Goal: Task Accomplishment & Management: Complete application form

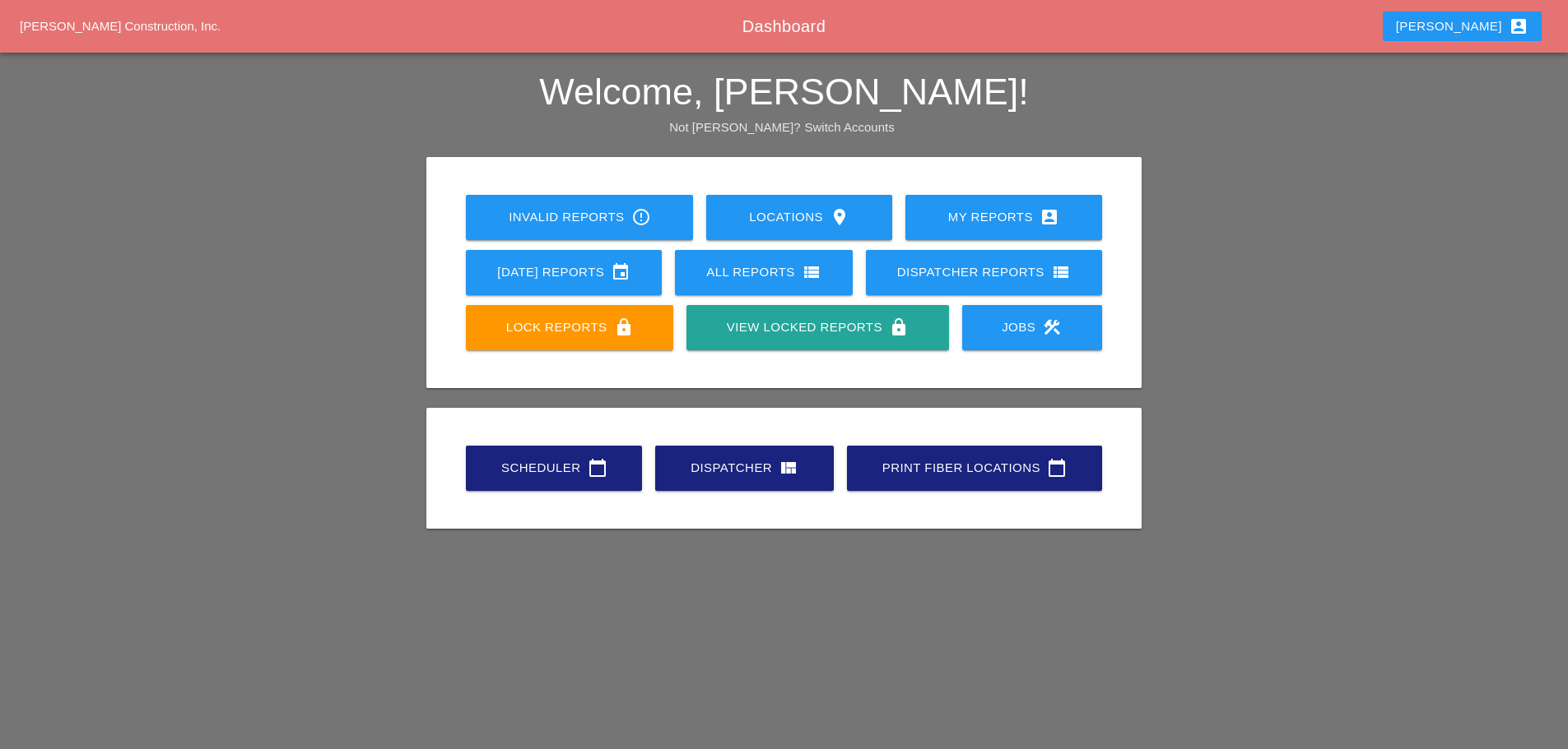
click at [563, 463] on div "Scheduler calendar_today" at bounding box center [554, 467] width 123 height 20
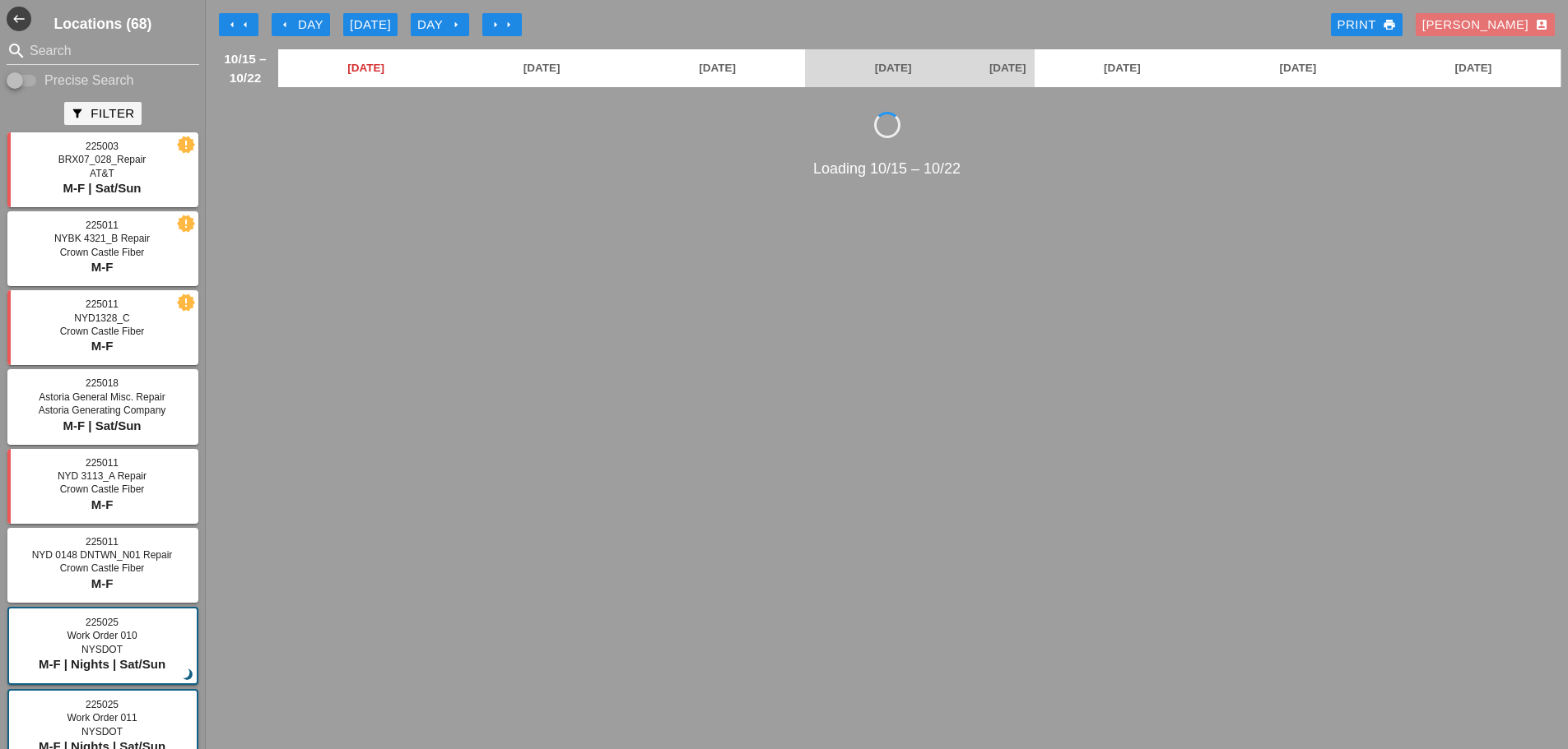
click at [277, 24] on button "arrow_left Day" at bounding box center [301, 25] width 59 height 23
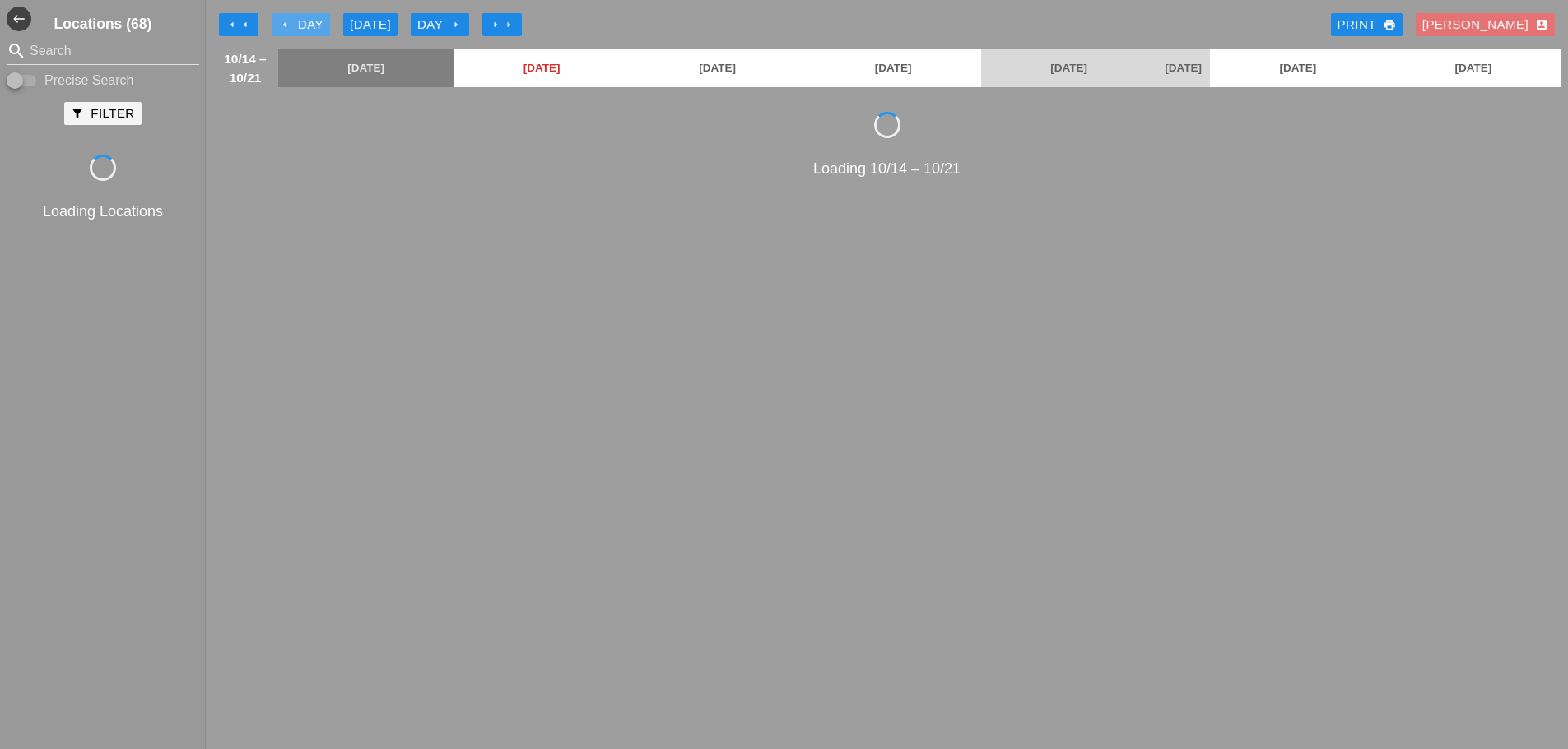
click at [279, 22] on icon "arrow_left" at bounding box center [285, 25] width 13 height 13
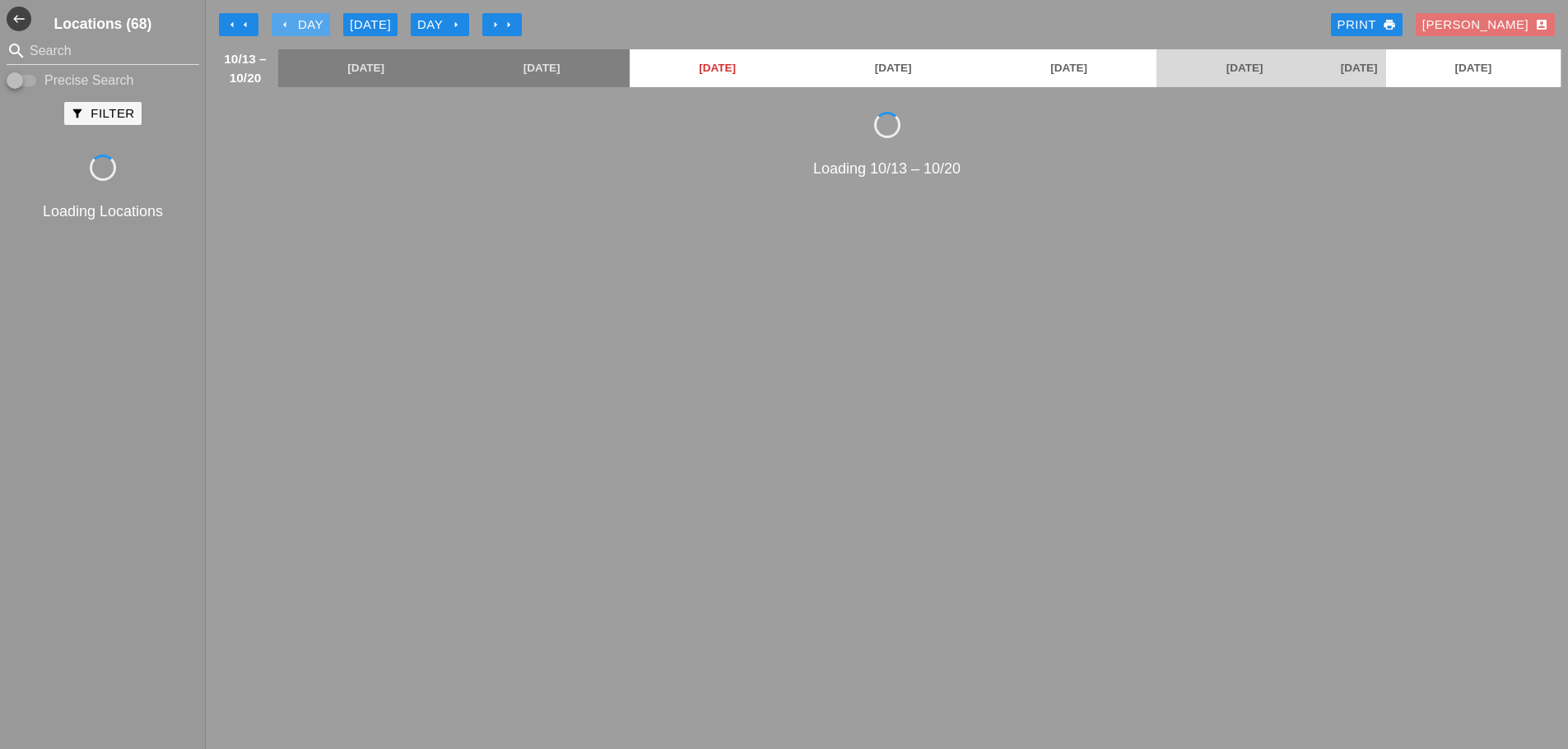
click at [279, 22] on icon "arrow_left" at bounding box center [285, 25] width 13 height 13
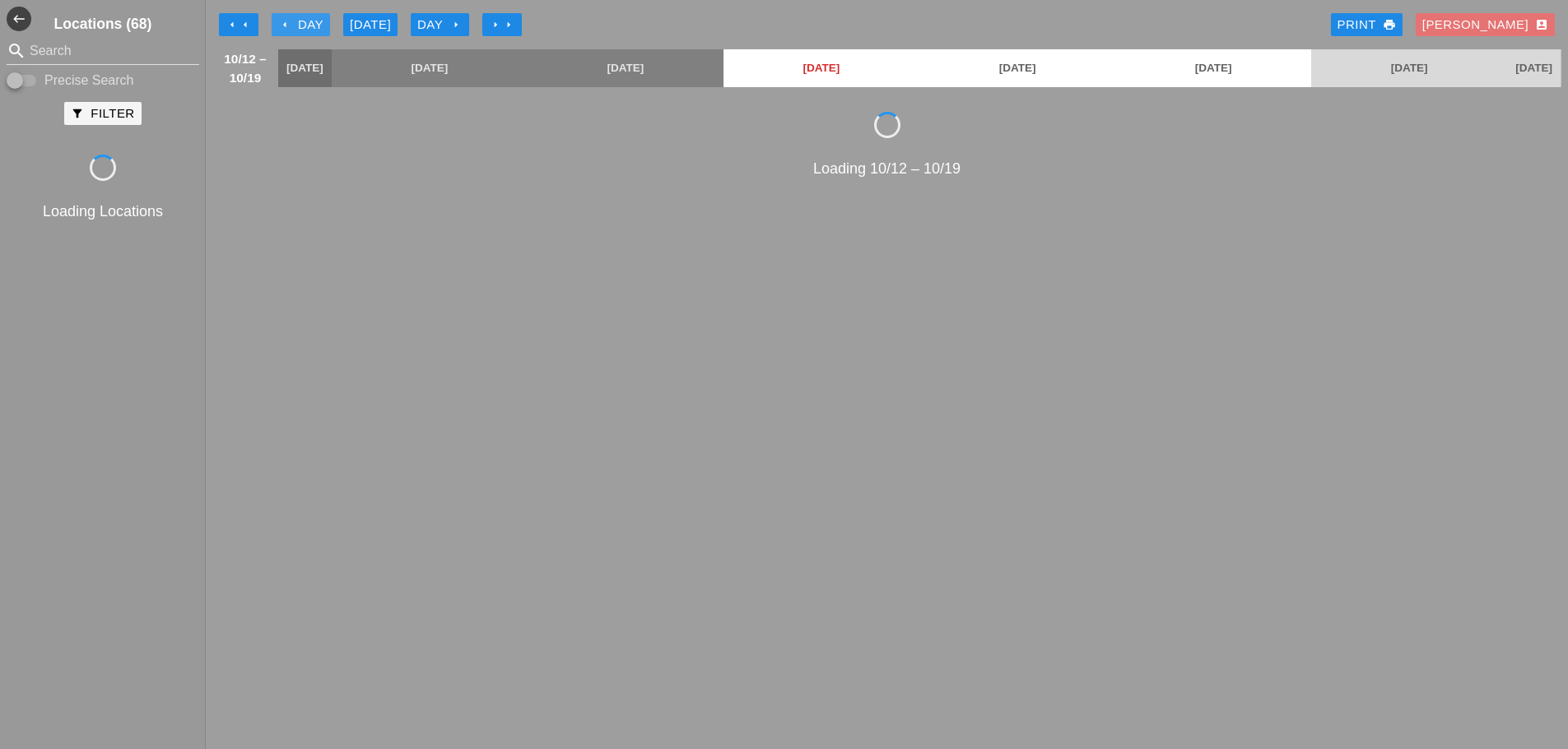
click at [279, 22] on icon "arrow_left" at bounding box center [285, 25] width 13 height 13
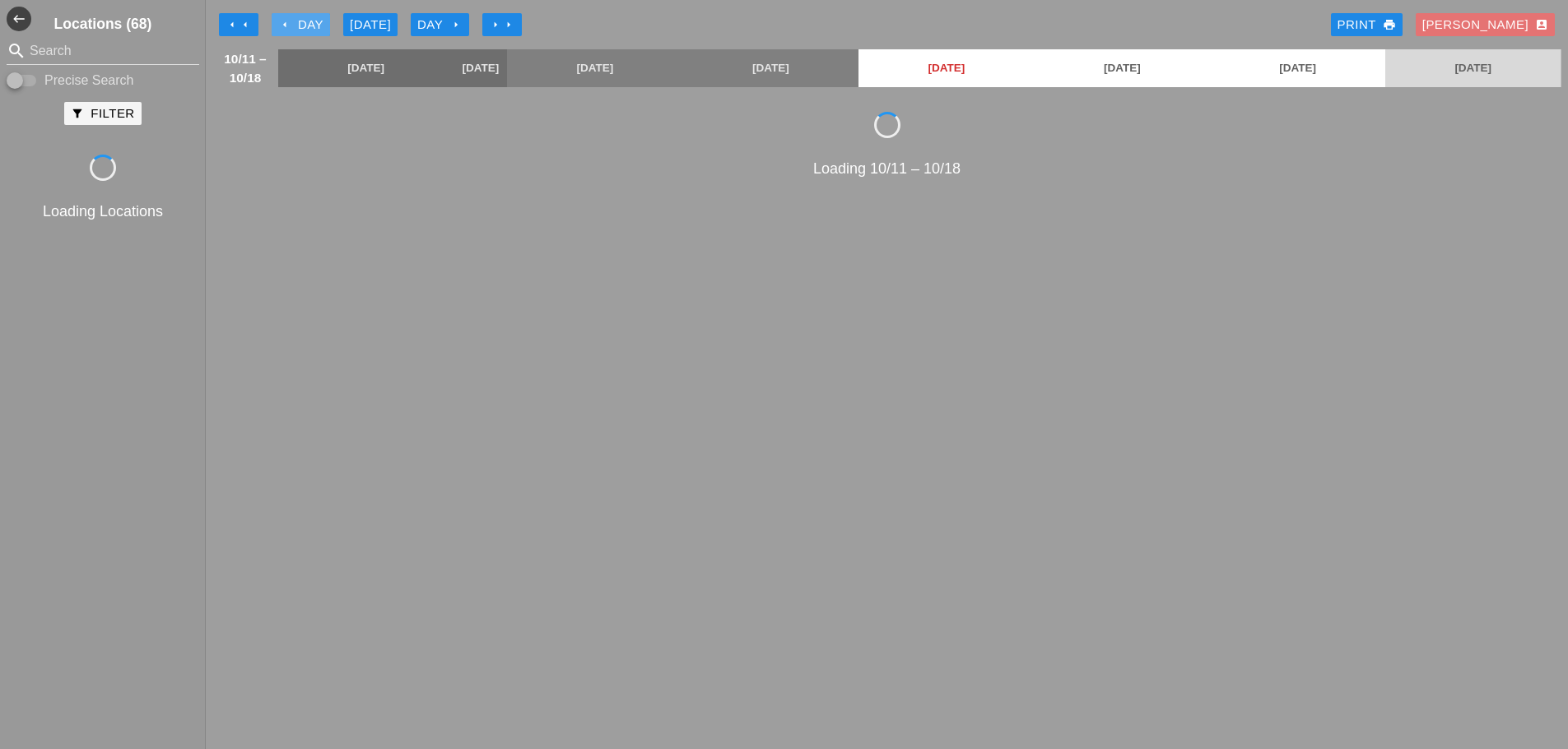
click at [279, 22] on icon "arrow_left" at bounding box center [285, 25] width 13 height 13
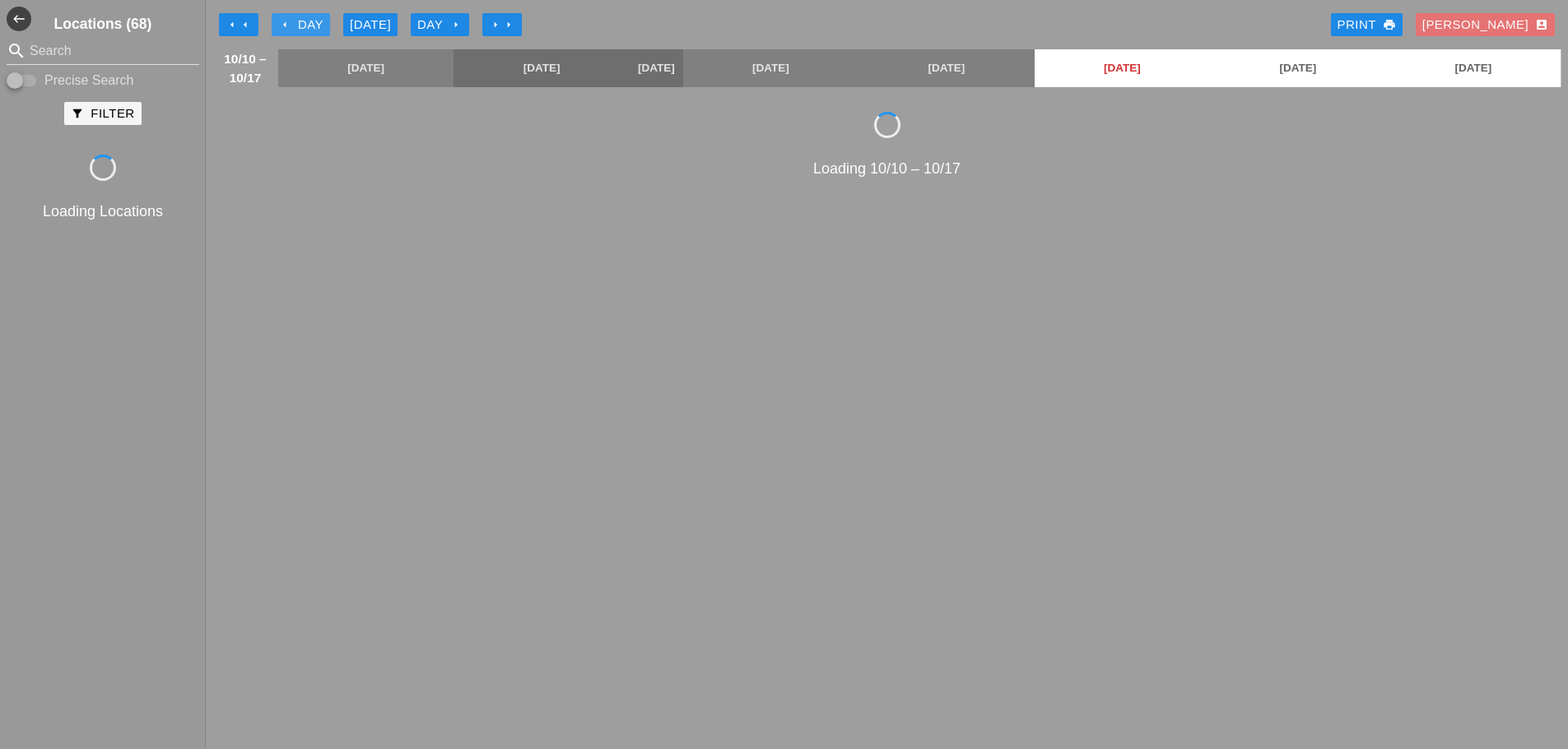
click at [279, 22] on icon "arrow_left" at bounding box center [285, 25] width 13 height 13
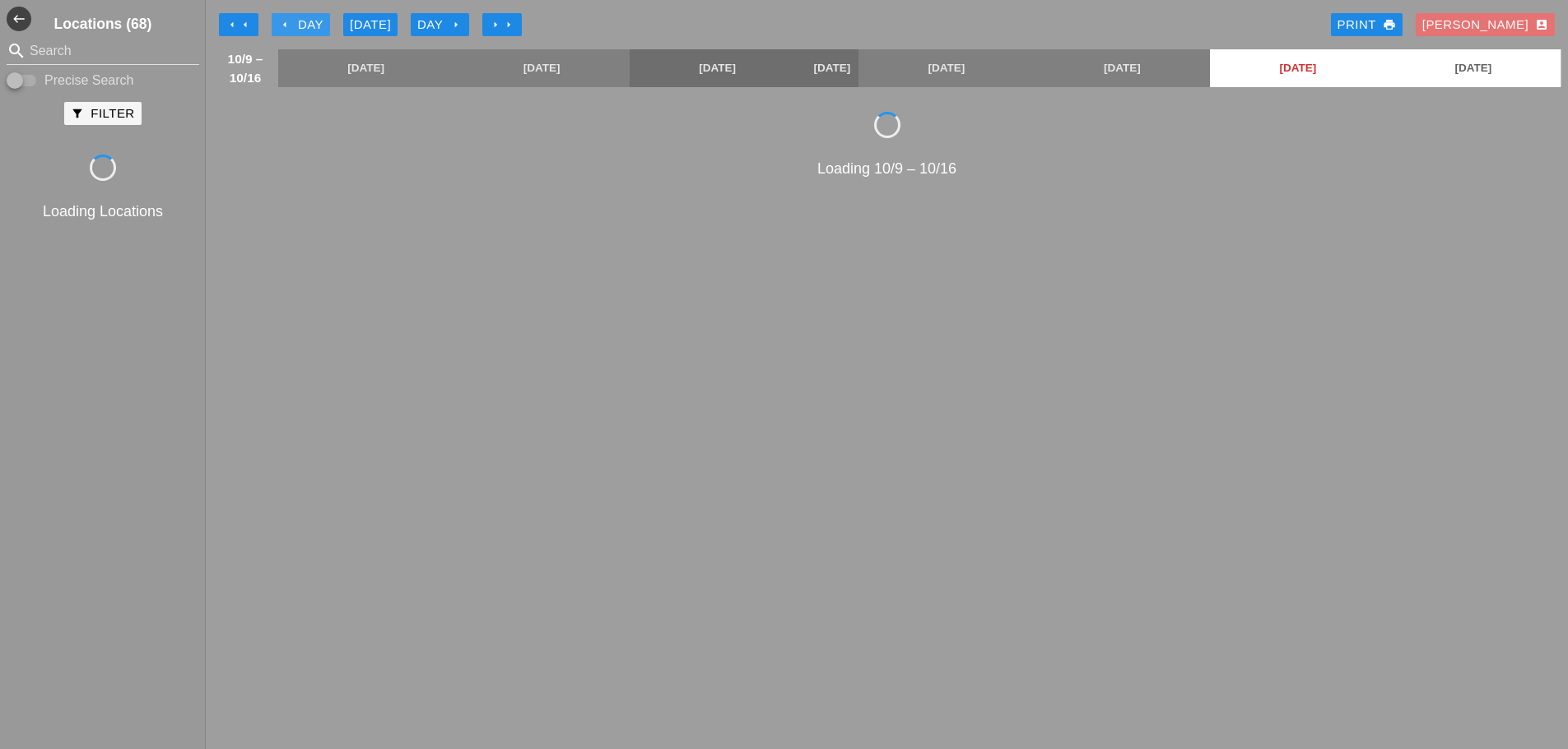
click at [279, 22] on icon "arrow_left" at bounding box center [285, 25] width 13 height 13
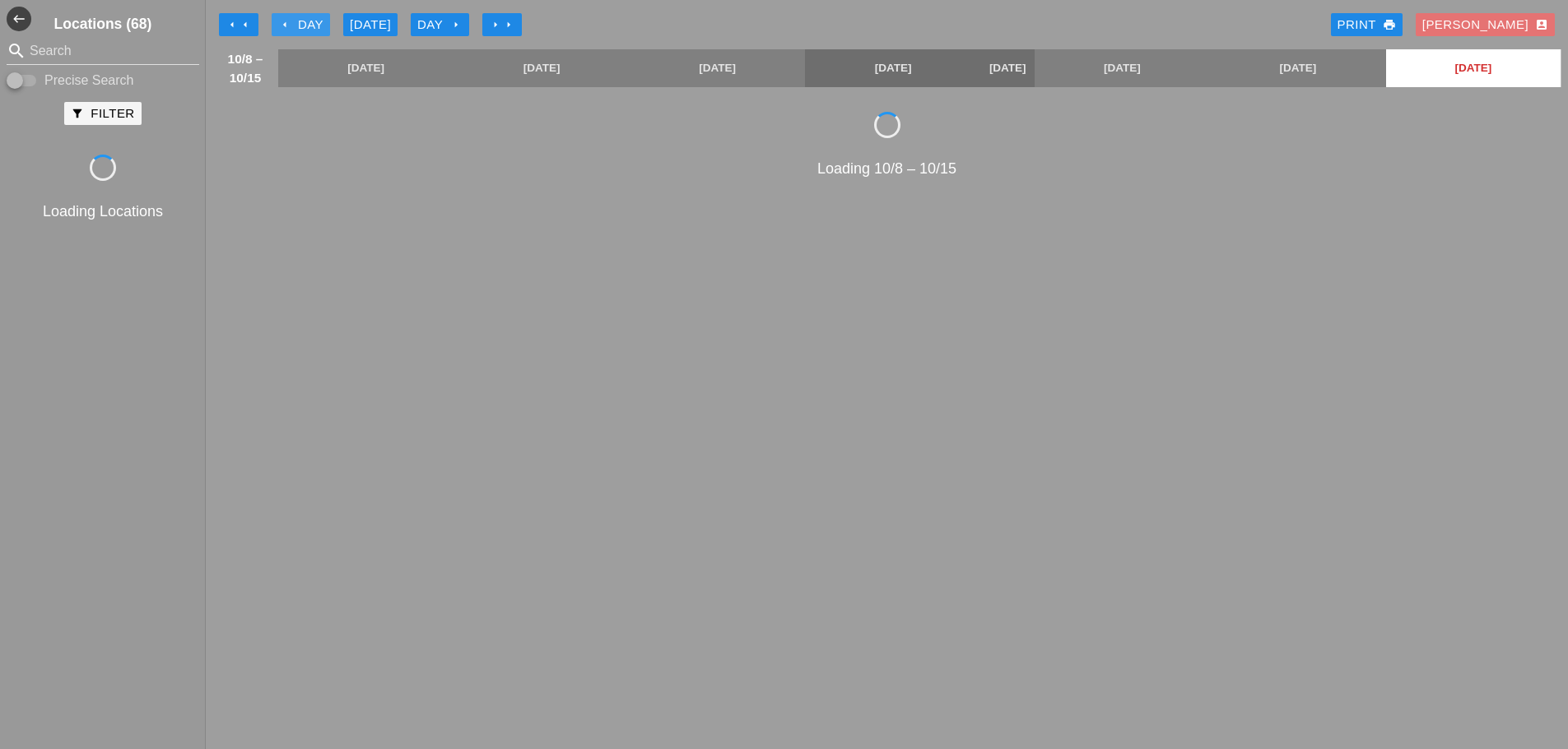
click at [279, 22] on icon "arrow_left" at bounding box center [285, 25] width 13 height 13
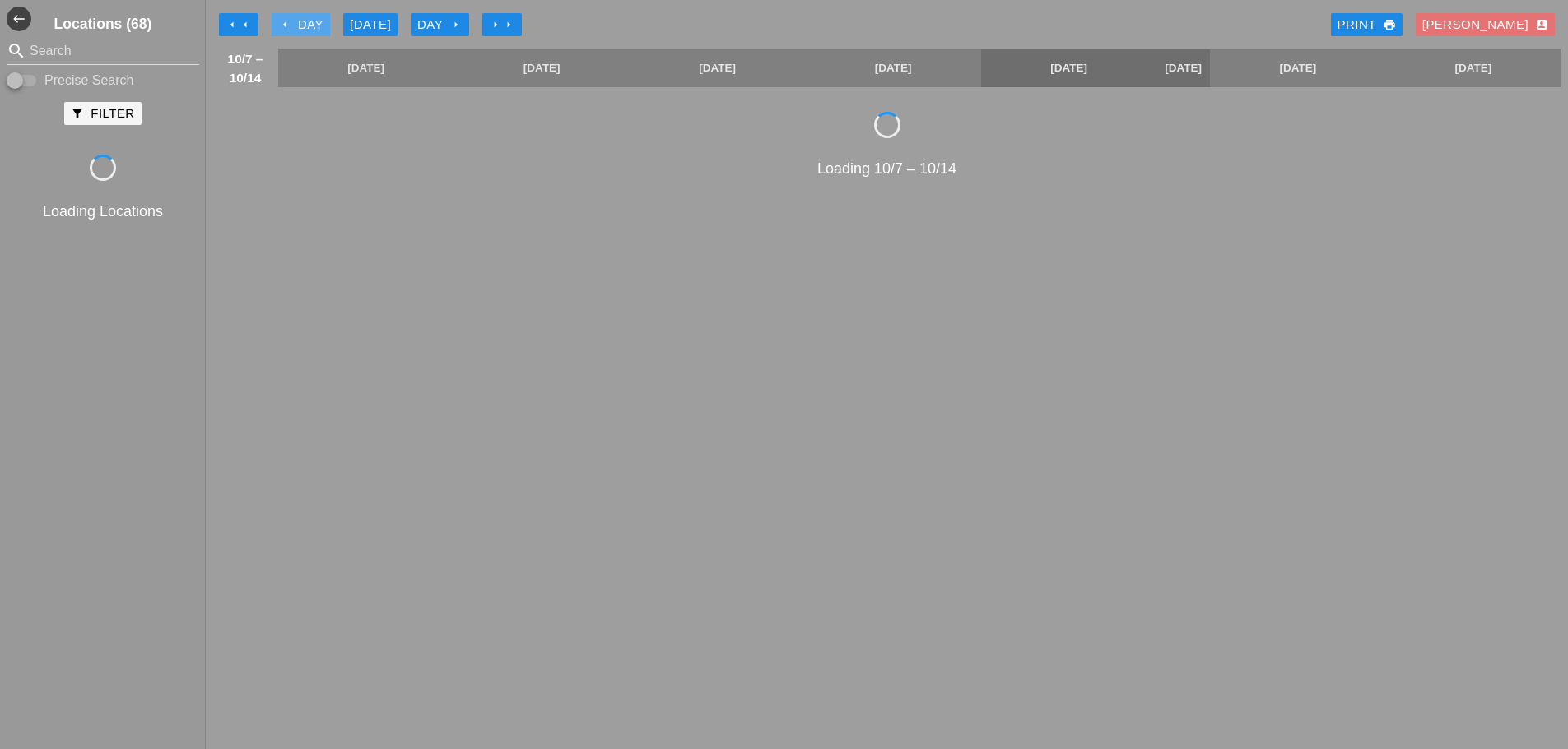
click at [279, 22] on icon "arrow_left" at bounding box center [285, 25] width 13 height 13
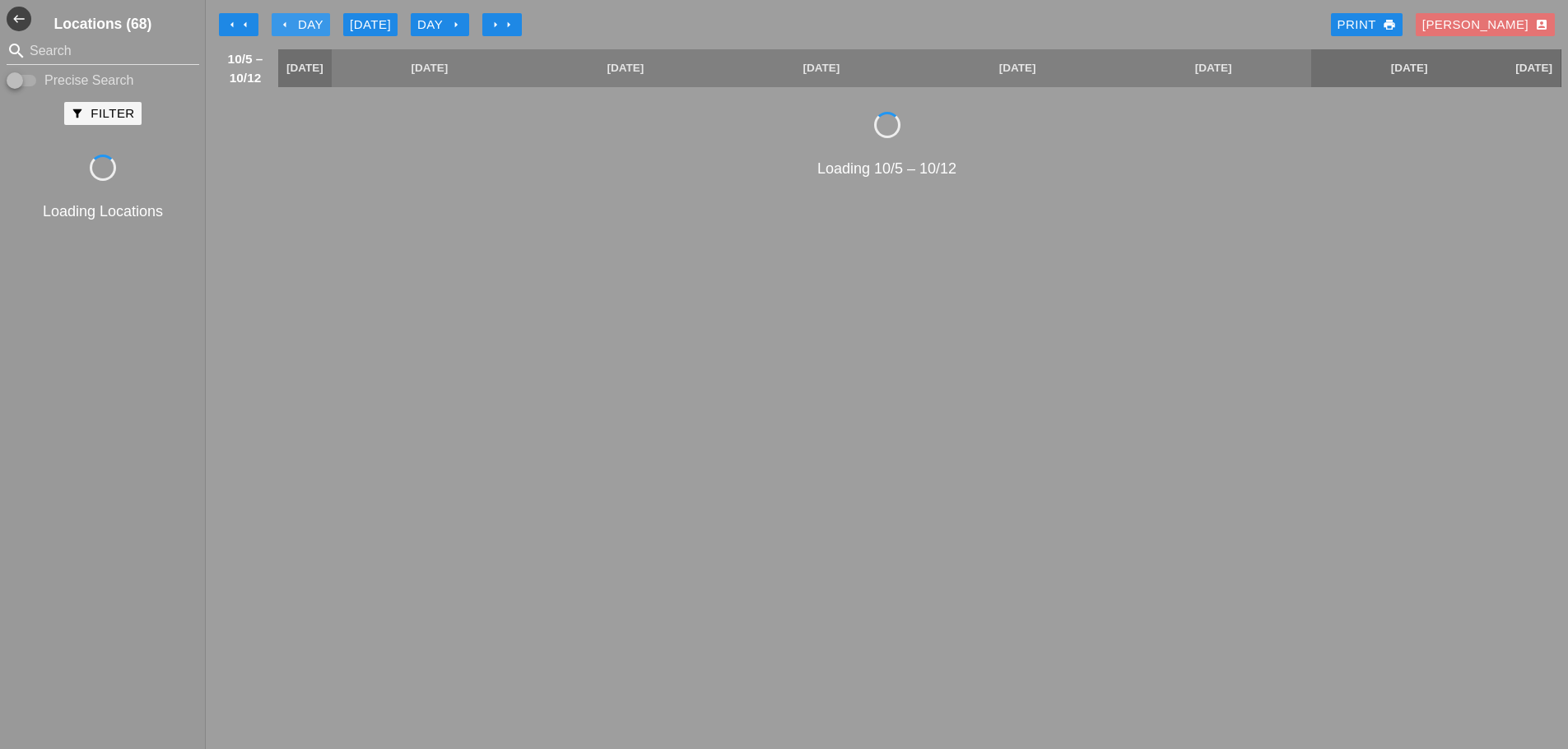
click at [279, 22] on icon "arrow_left" at bounding box center [285, 25] width 13 height 13
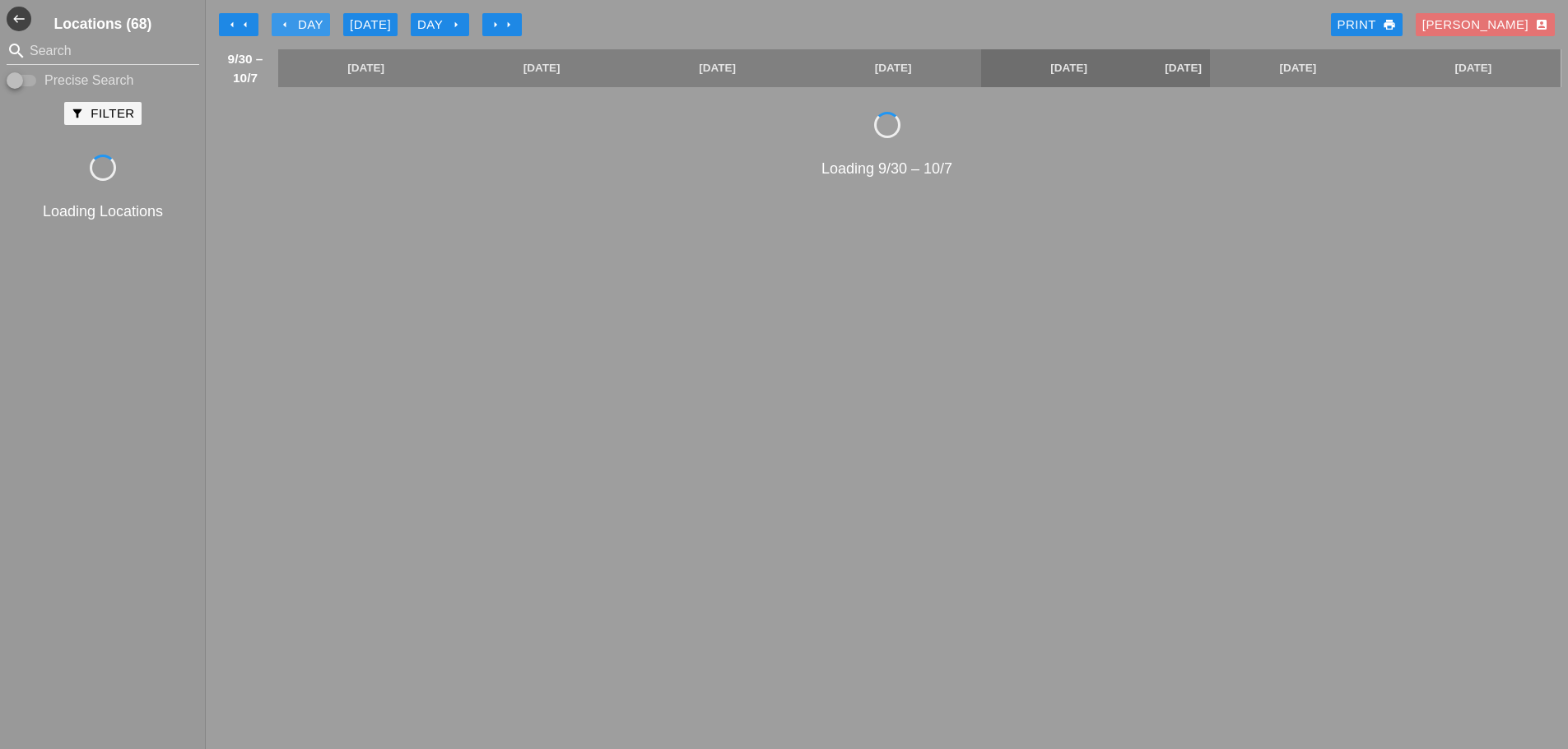
click at [279, 22] on icon "arrow_left" at bounding box center [285, 25] width 13 height 13
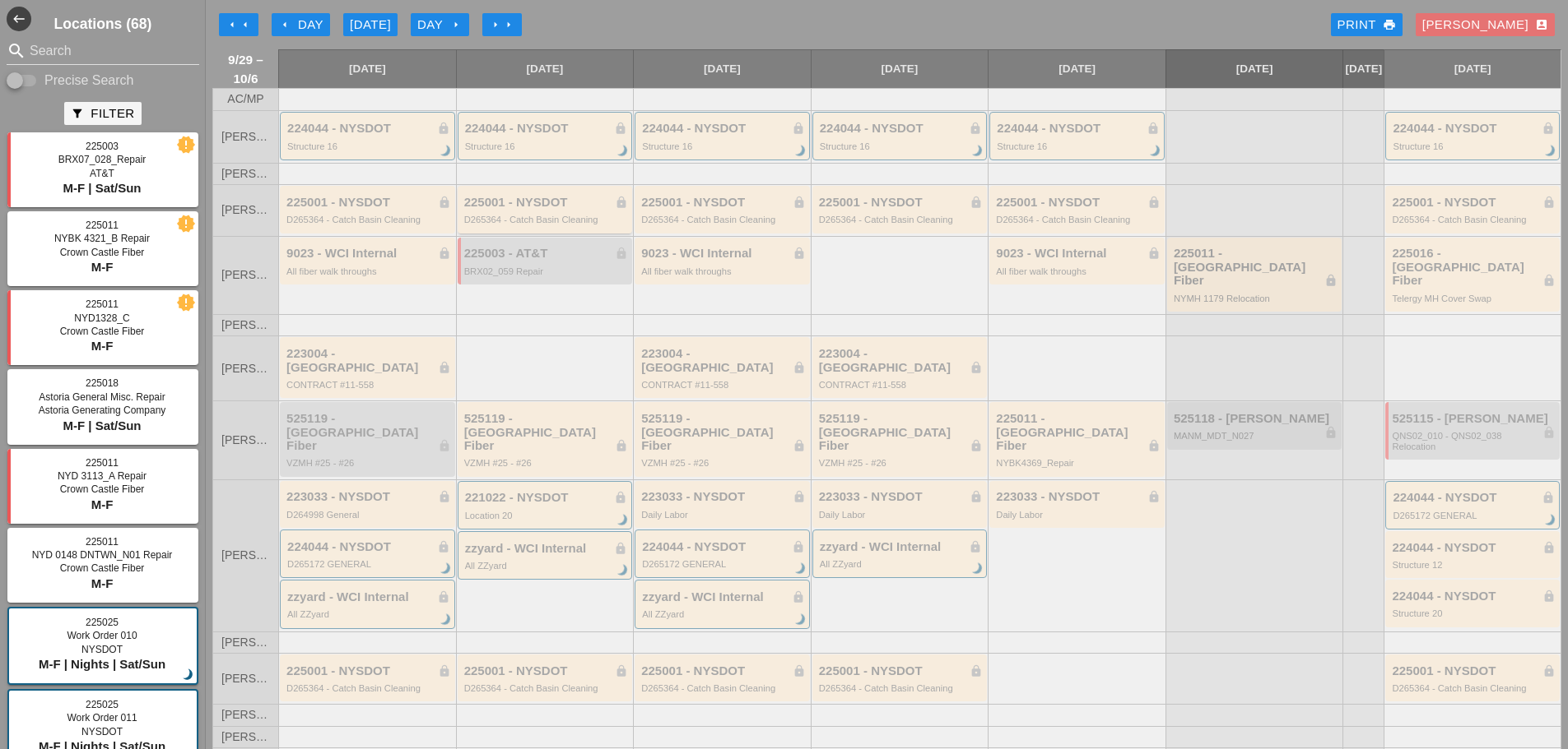
click at [526, 225] on div "225001 - NYSDOT lock D265364 - Catch Basin Cleaning" at bounding box center [546, 210] width 165 height 29
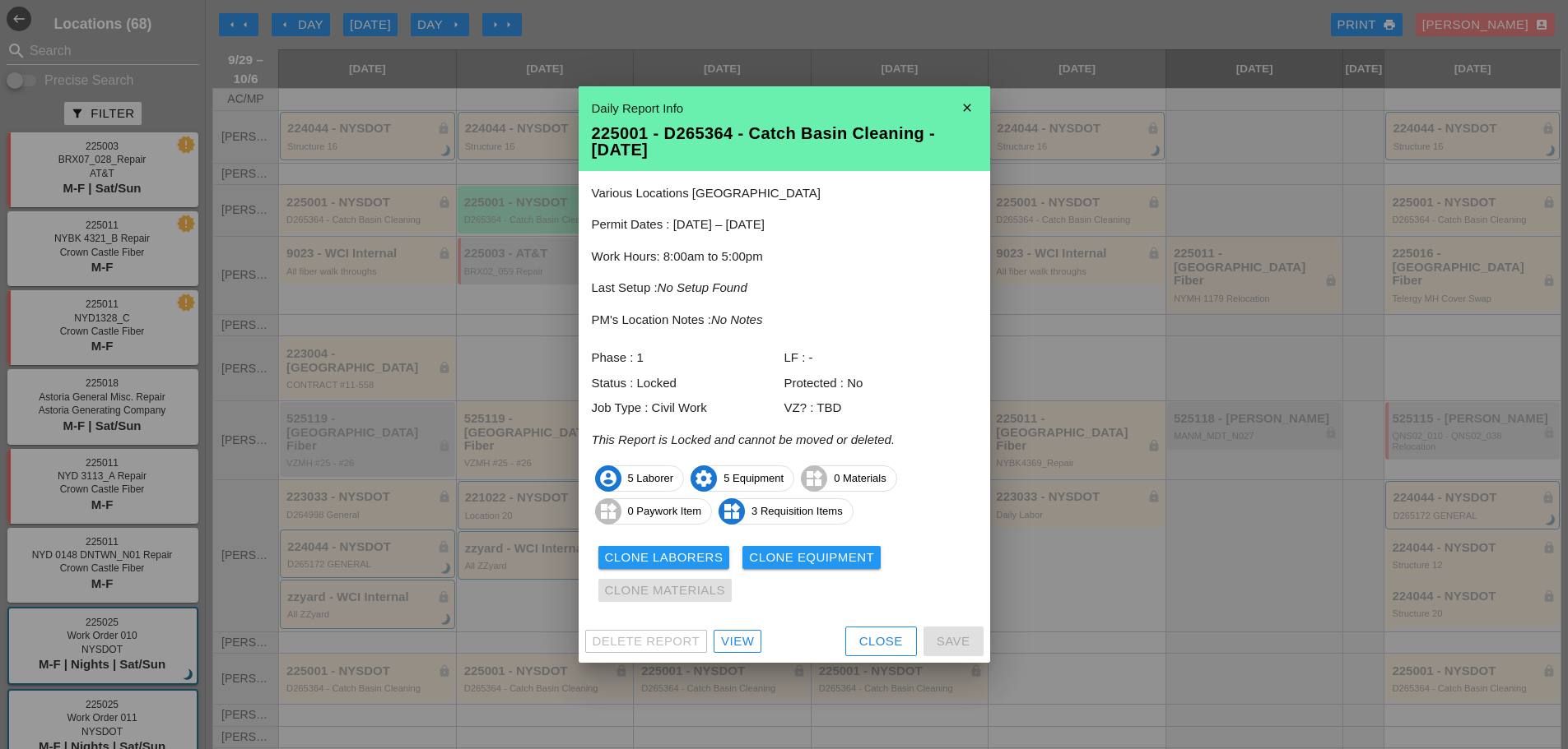
click at [756, 644] on link "View" at bounding box center [737, 642] width 47 height 23
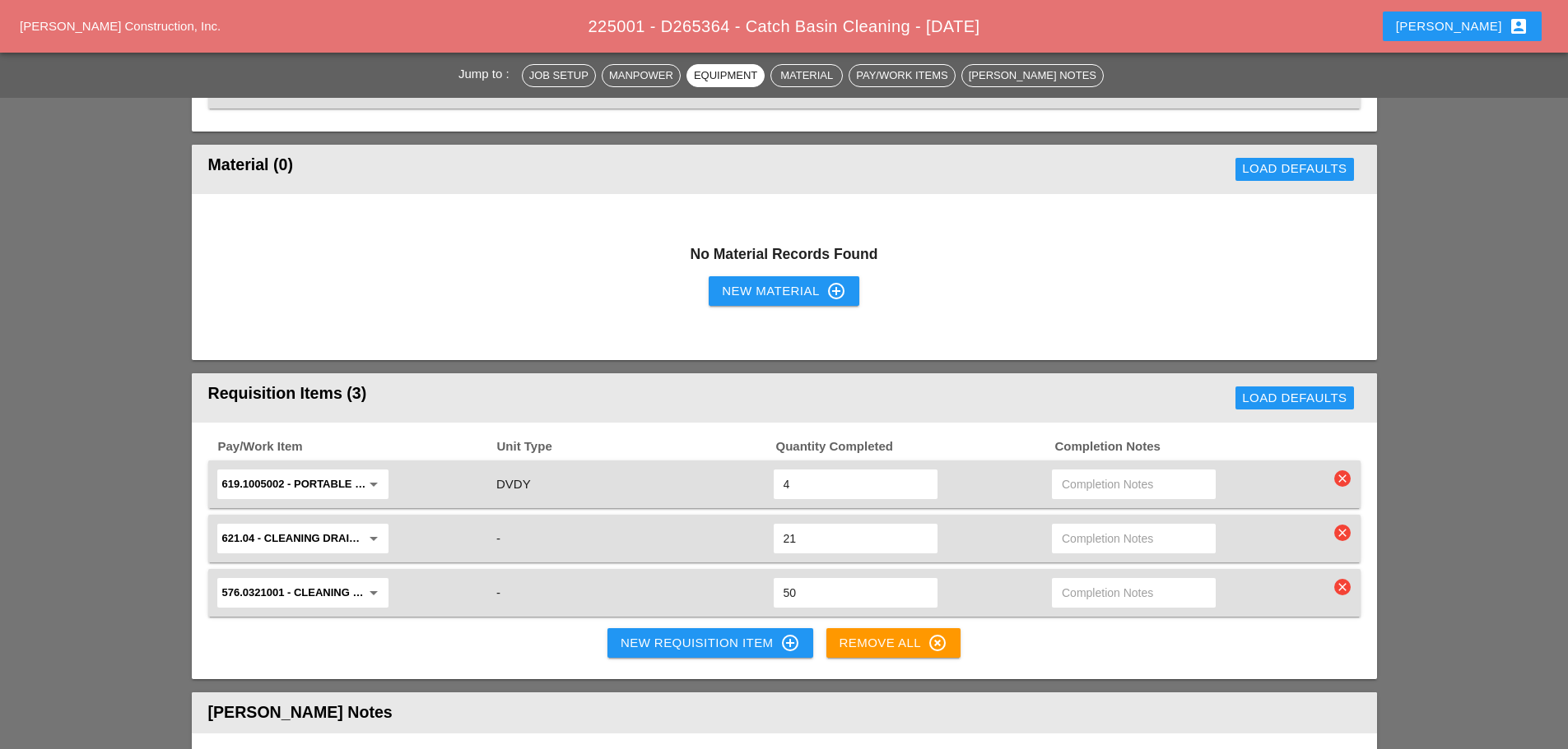
scroll to position [1645, 0]
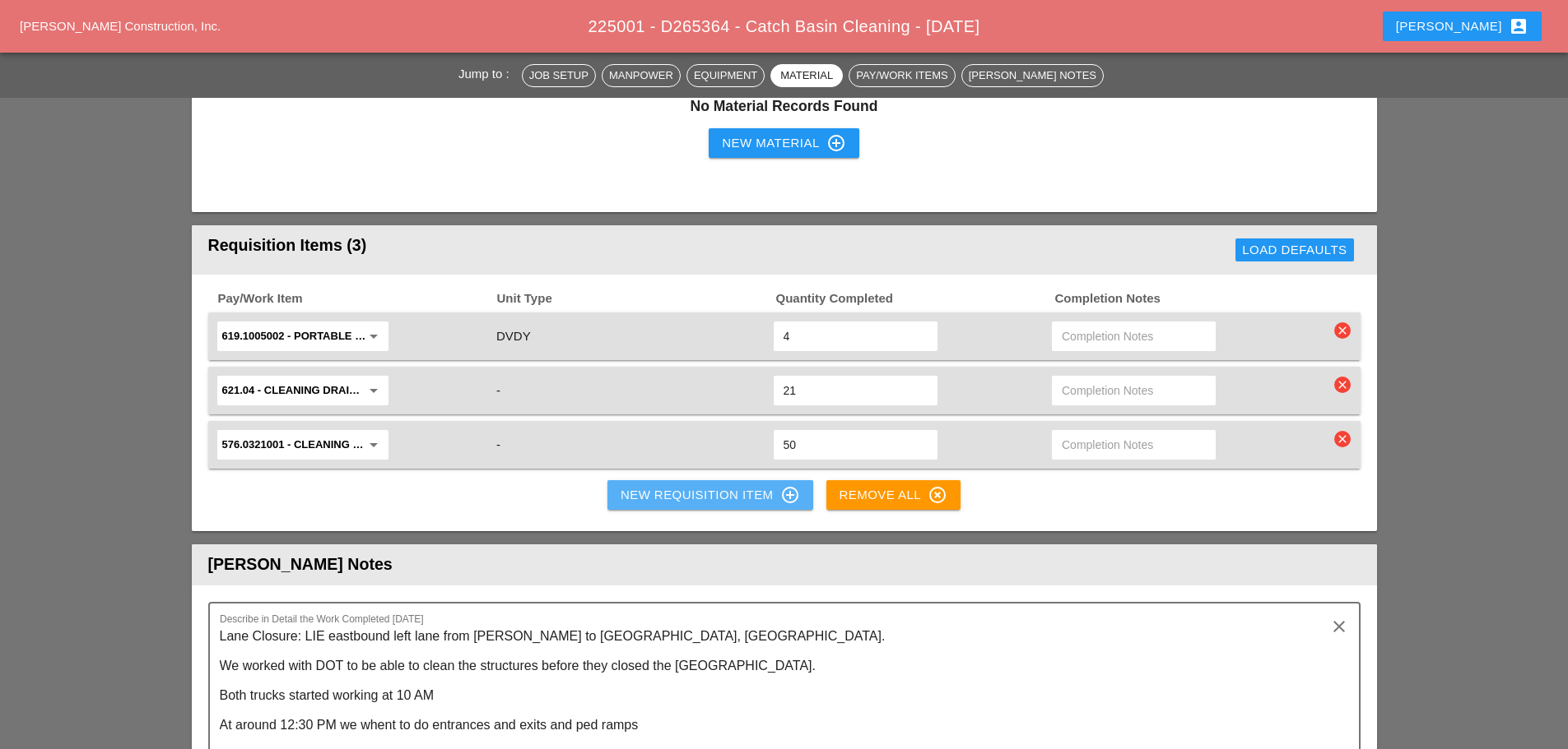
click at [664, 491] on div "New Requisition Item control_point" at bounding box center [710, 495] width 179 height 20
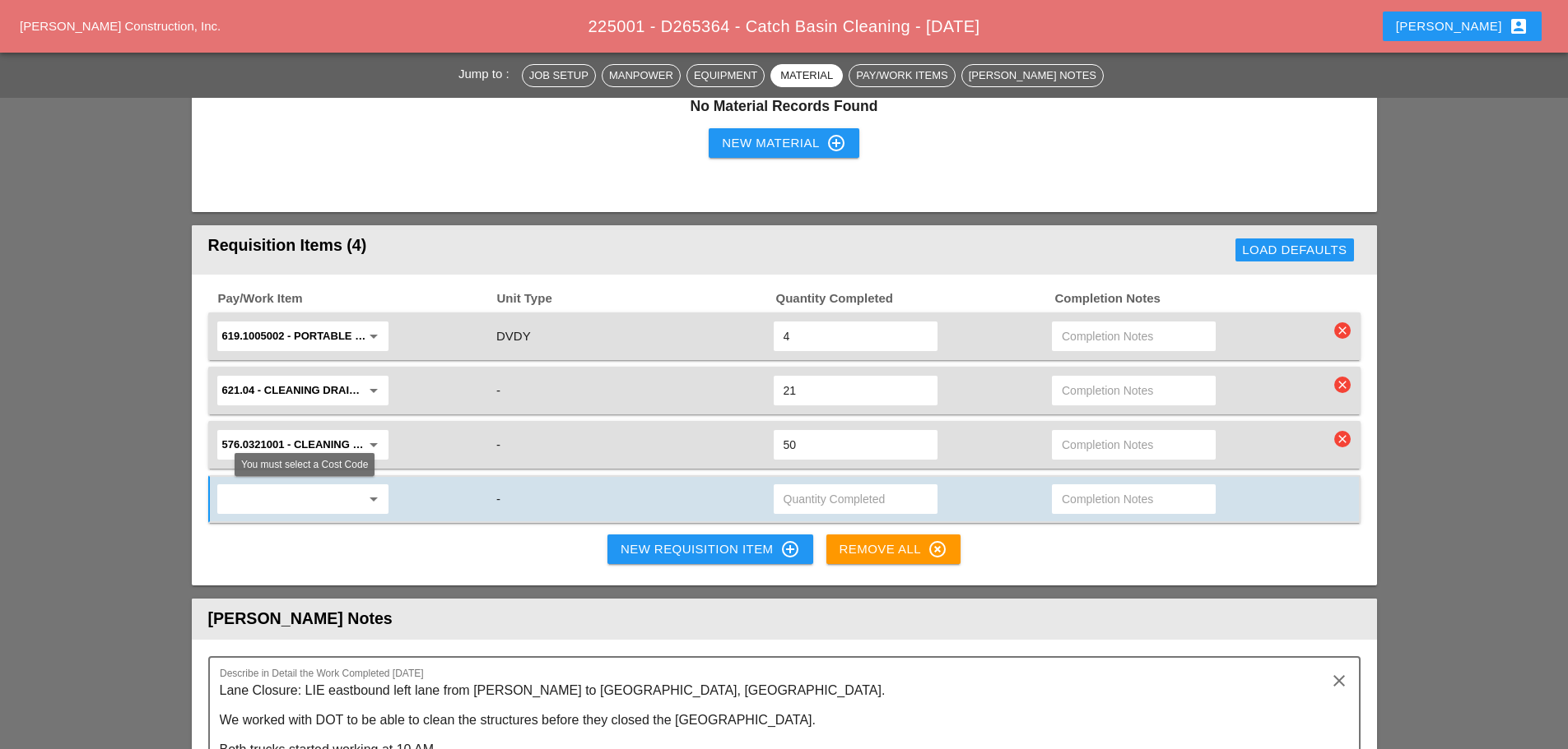
click at [308, 491] on input "text" at bounding box center [291, 500] width 138 height 27
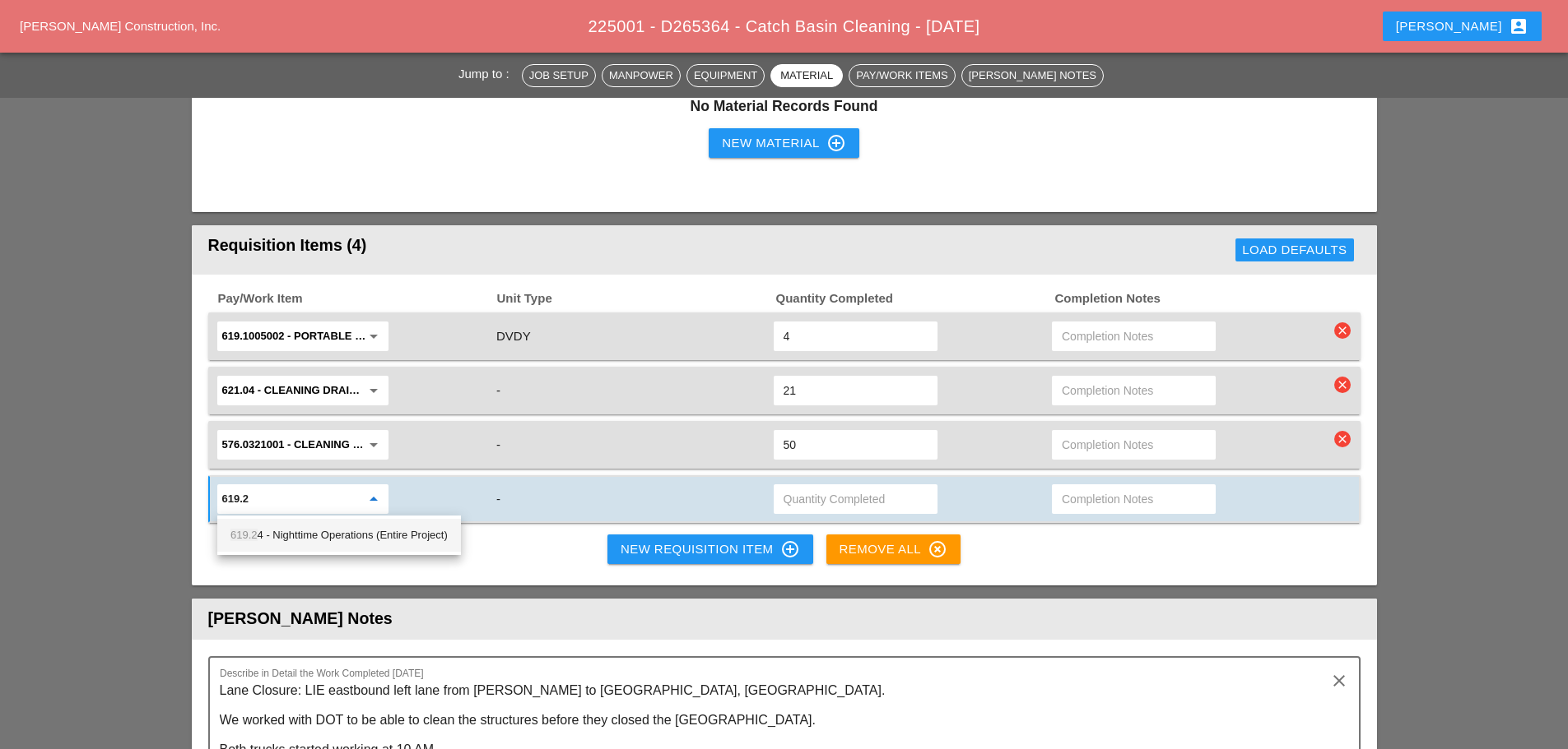
click at [370, 544] on div "619.2 4 - Nighttime Operations (Entire Project)" at bounding box center [339, 535] width 217 height 20
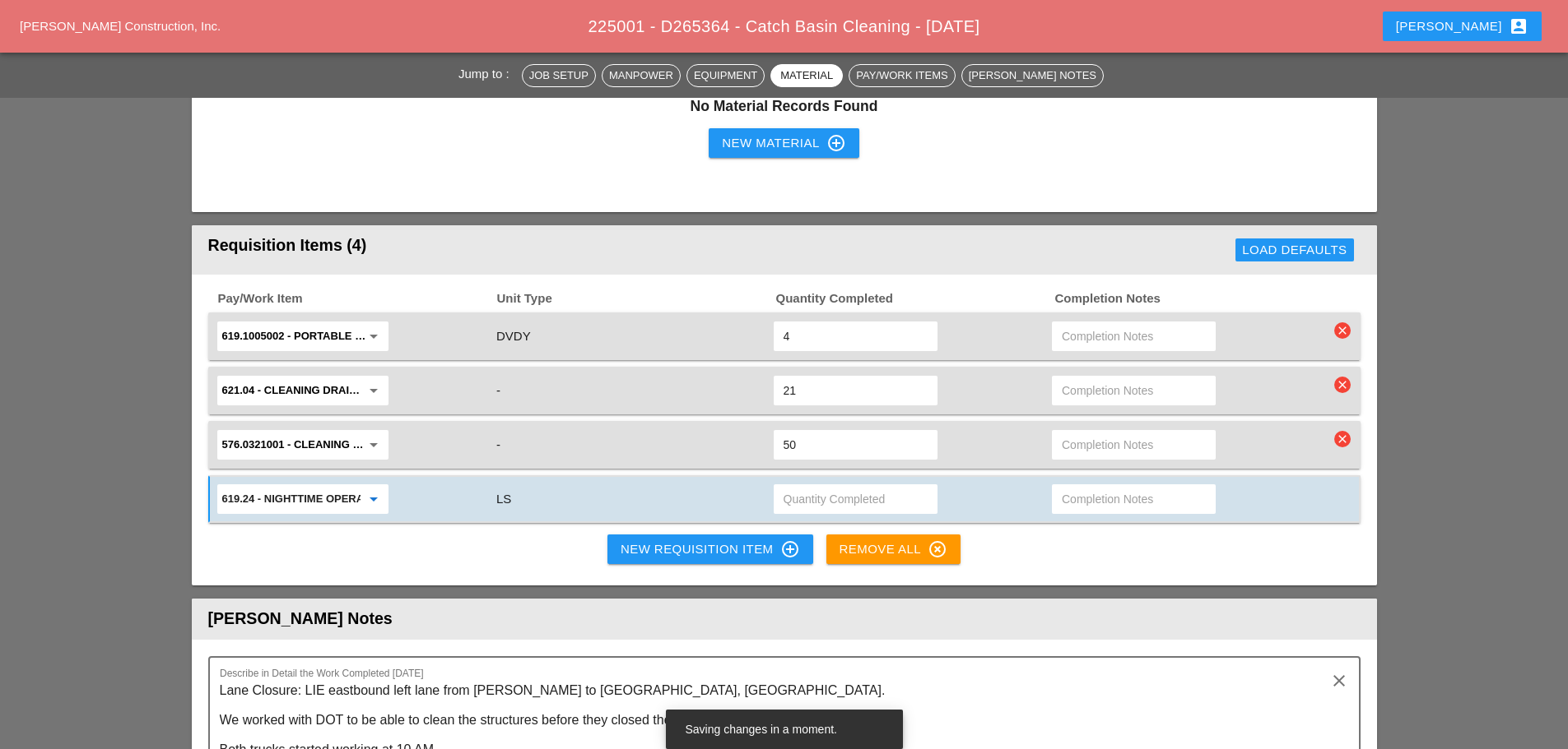
type input "619.24 - Nighttime Operations (Entire Project)"
click at [821, 502] on input "text" at bounding box center [856, 500] width 144 height 27
type input ".03"
click at [1016, 534] on div "Pay/Work Item Unit Type Quantity Completed Completion Notes 619.1005002 - Porta…" at bounding box center [784, 430] width 1185 height 312
click at [693, 550] on div "New Requisition Item control_point" at bounding box center [710, 549] width 179 height 20
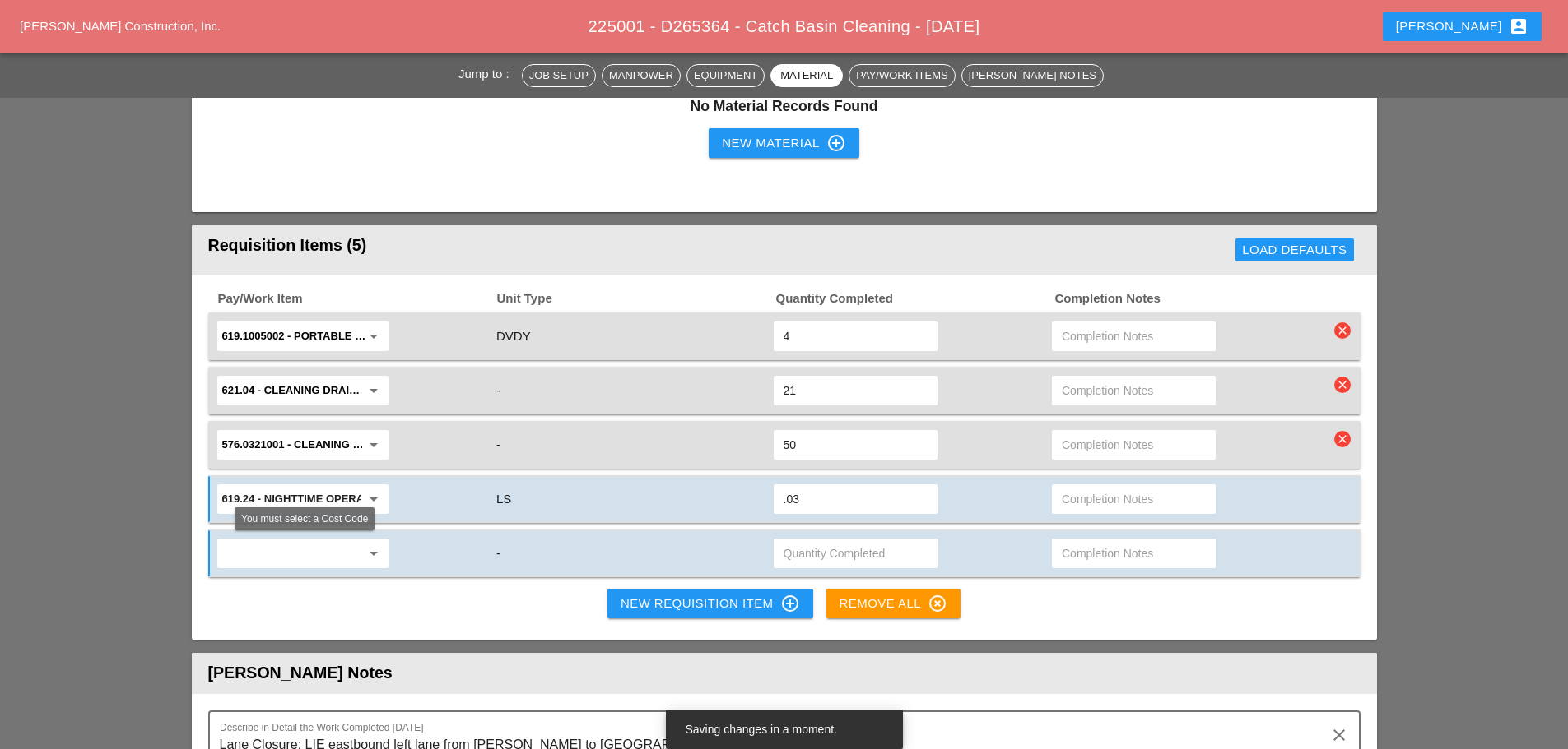
click at [314, 548] on input "text" at bounding box center [291, 554] width 138 height 27
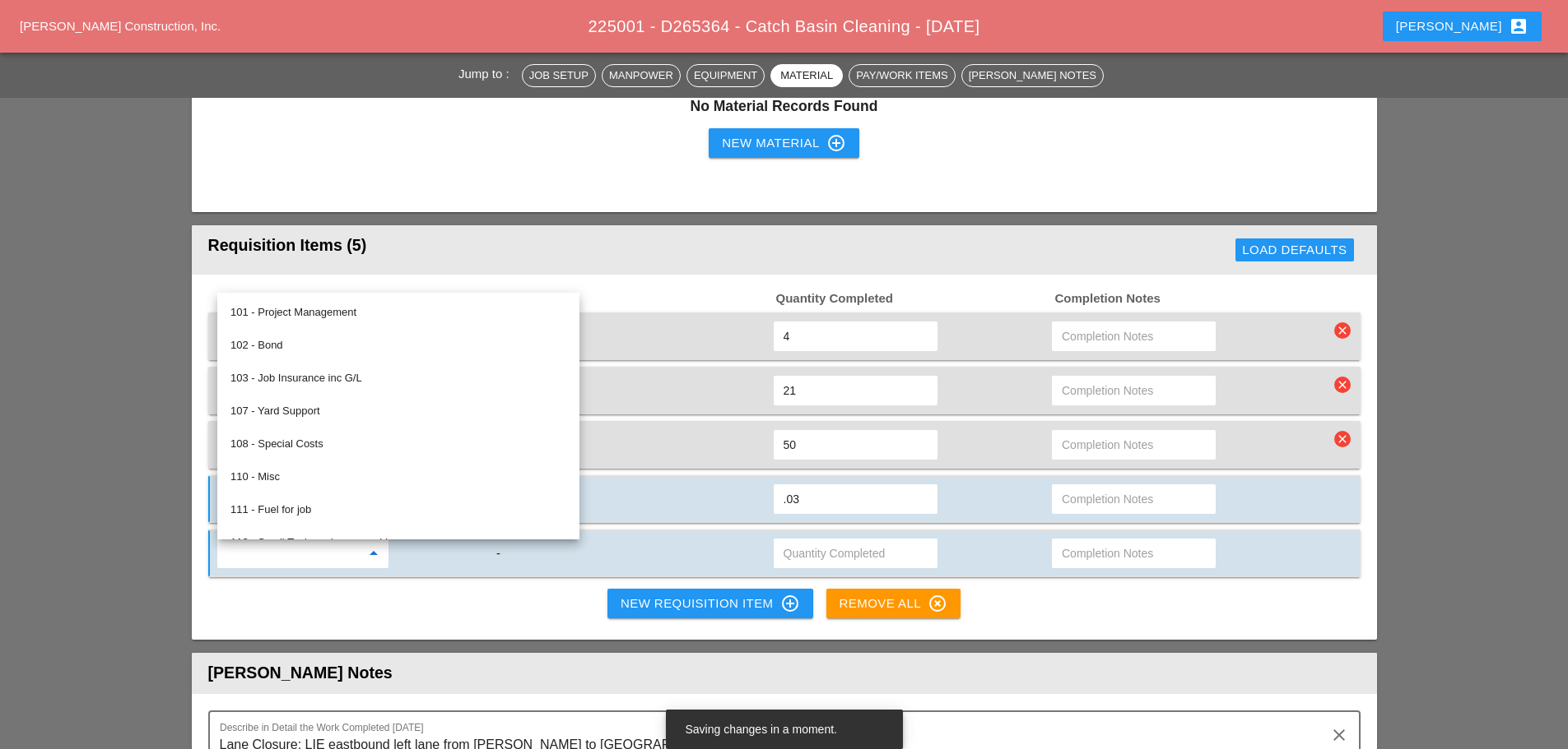
click at [600, 262] on div "Requisition Items (5)" at bounding box center [504, 249] width 590 height 33
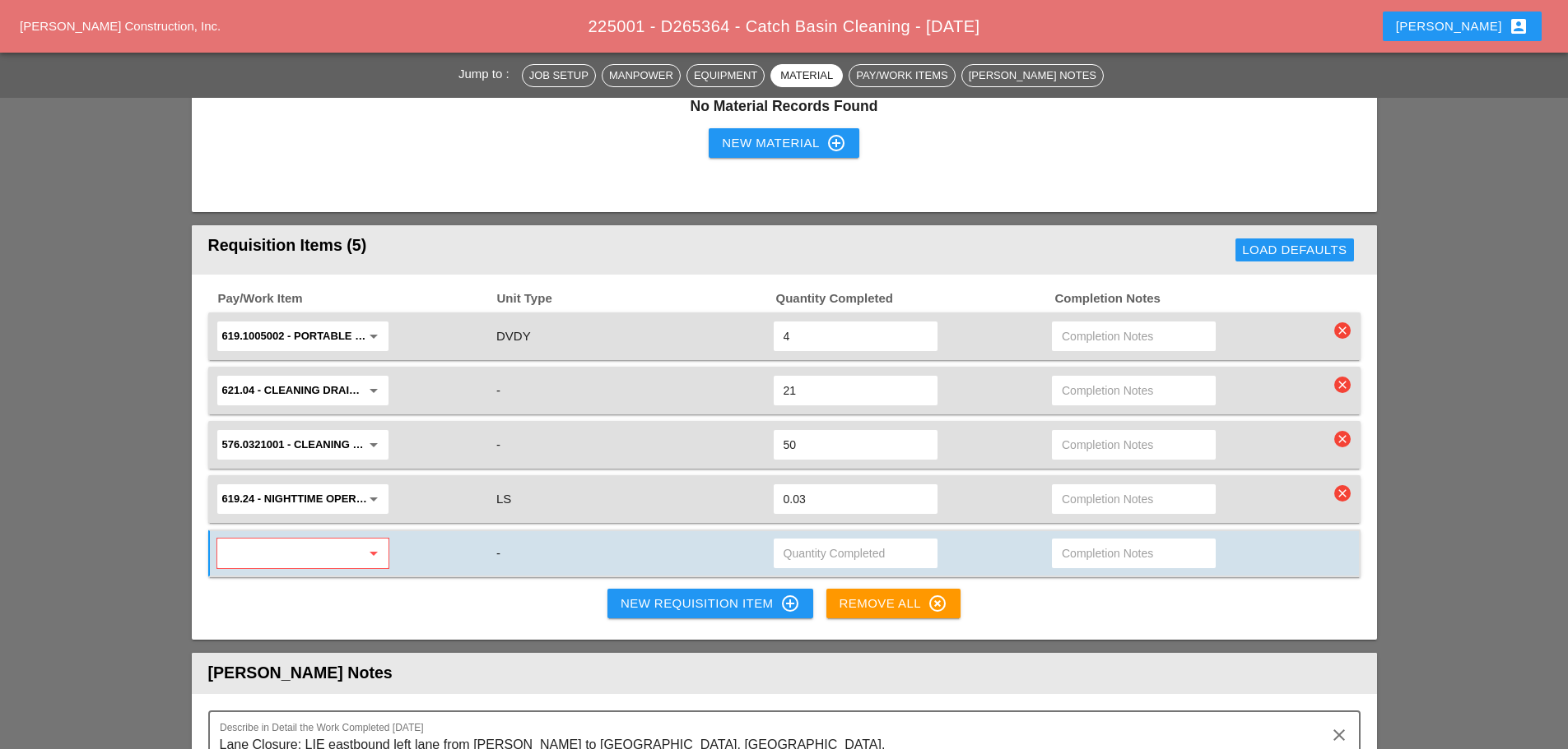
click at [1263, 624] on div "Pay/Work Item Unit Type Quantity Completed Completion Notes 619.1005002 - Porta…" at bounding box center [784, 458] width 1185 height 366
click at [1333, 557] on div "arrow_drop_down -" at bounding box center [784, 554] width 1153 height 47
click at [1172, 620] on div "Pay/Work Item Unit Type Quantity Completed Completion Notes 619.1005002 - Porta…" at bounding box center [784, 458] width 1185 height 366
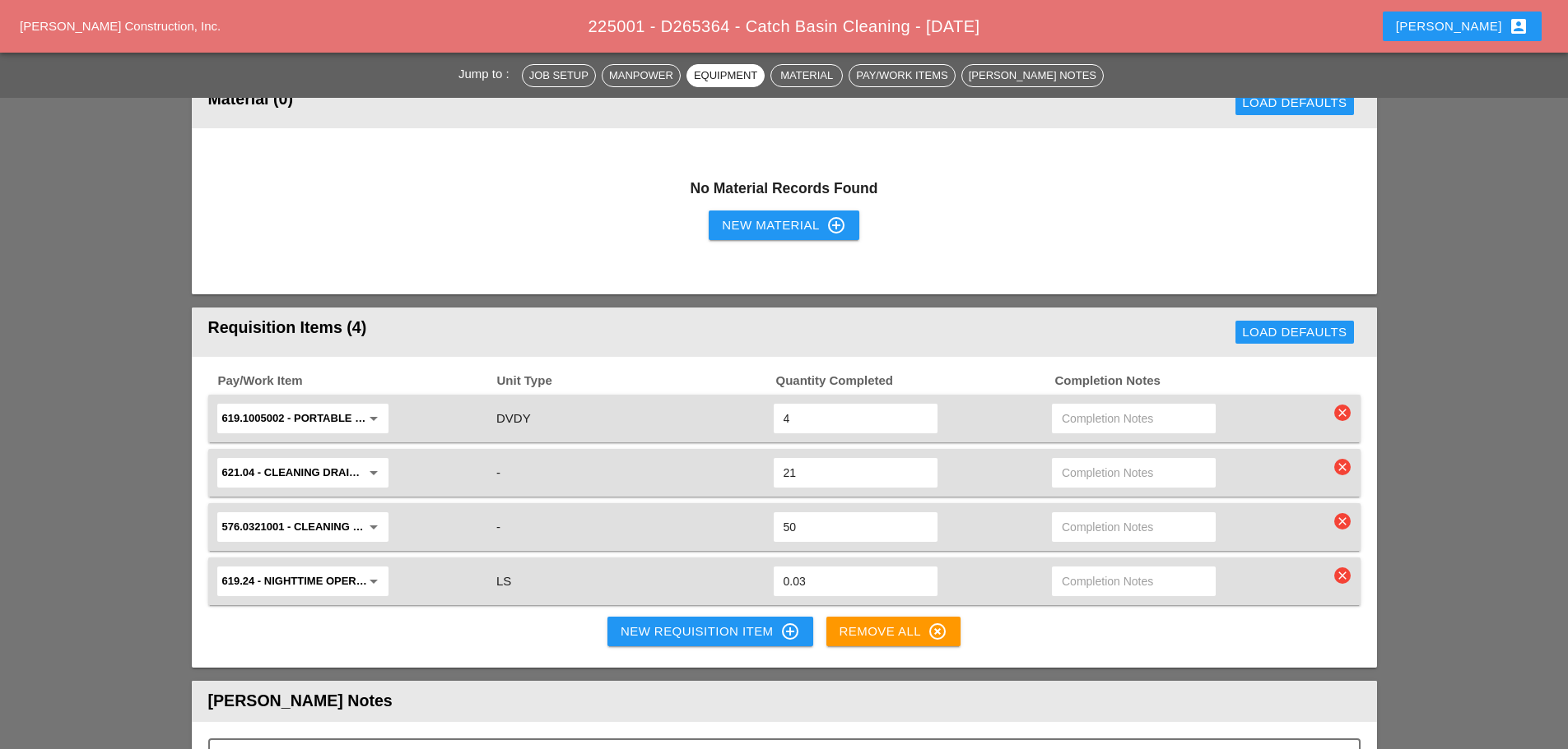
scroll to position [1727, 0]
